Goal: Task Accomplishment & Management: Manage account settings

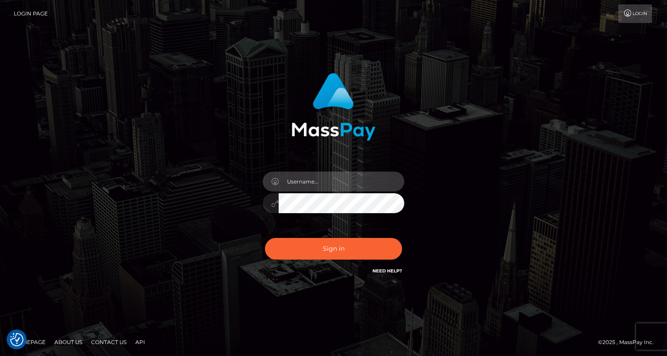
type input "martyhale2"
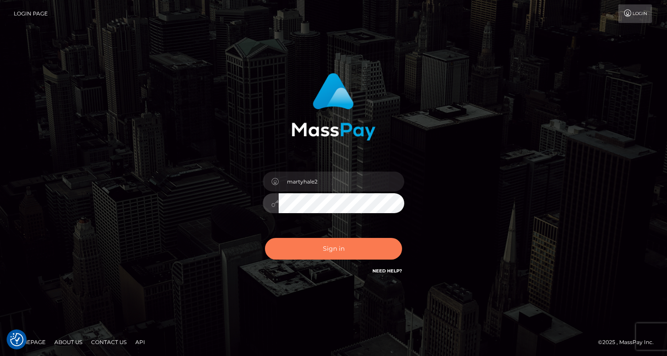
click at [339, 245] on button "Sign in" at bounding box center [333, 249] width 137 height 22
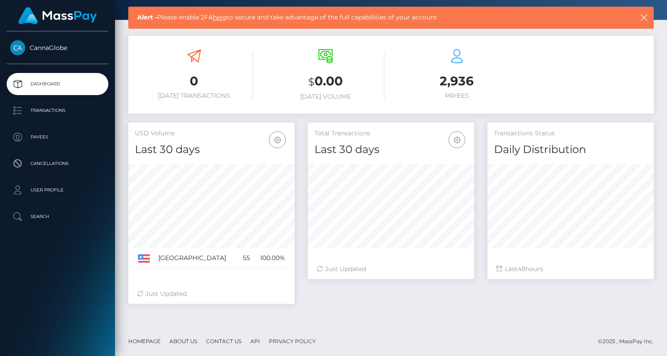
scroll to position [148, 0]
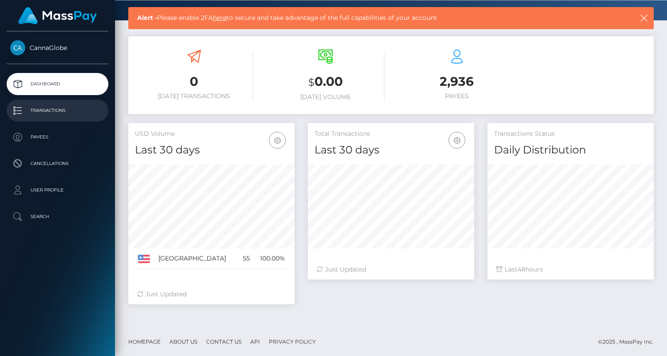
click at [50, 111] on p "Transactions" at bounding box center [57, 110] width 95 height 13
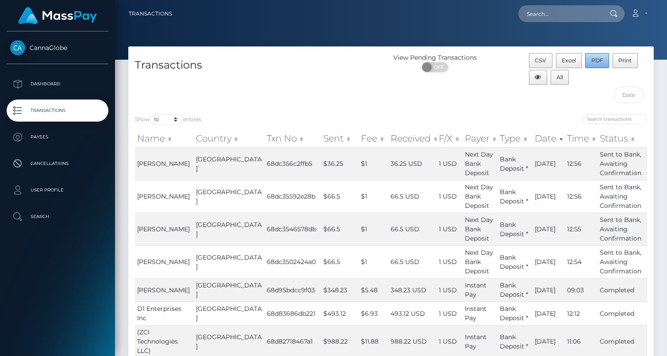
click at [602, 61] on span "PDF" at bounding box center [597, 60] width 12 height 7
click at [562, 79] on span "All" at bounding box center [559, 77] width 7 height 7
